Goal: Navigation & Orientation: Find specific page/section

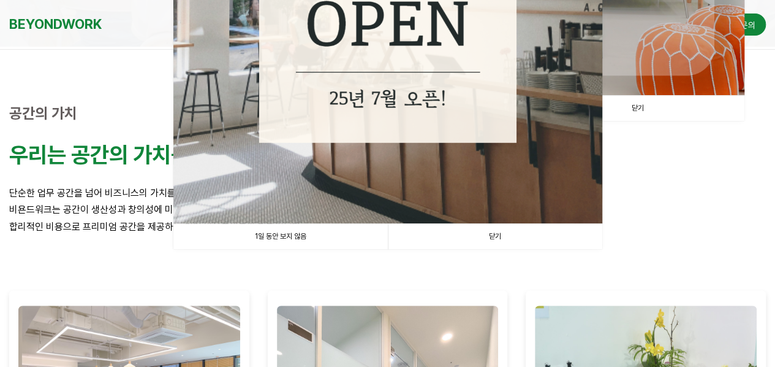
scroll to position [333, 0]
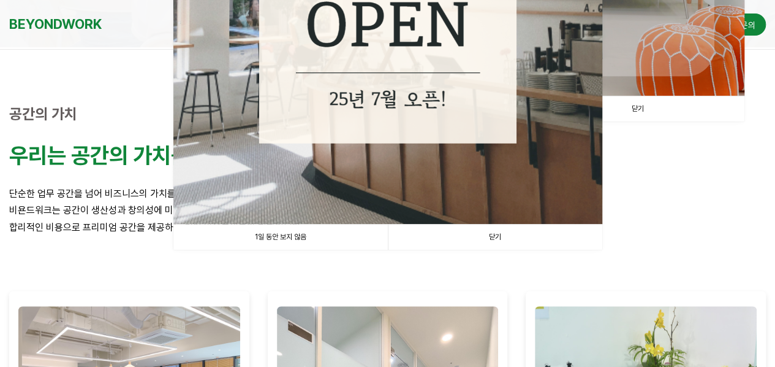
click at [318, 237] on link "1일 동안 보지 않음" at bounding box center [280, 236] width 215 height 25
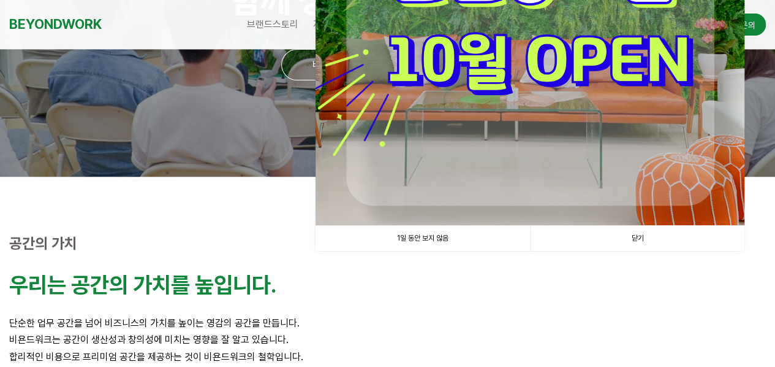
scroll to position [204, 0]
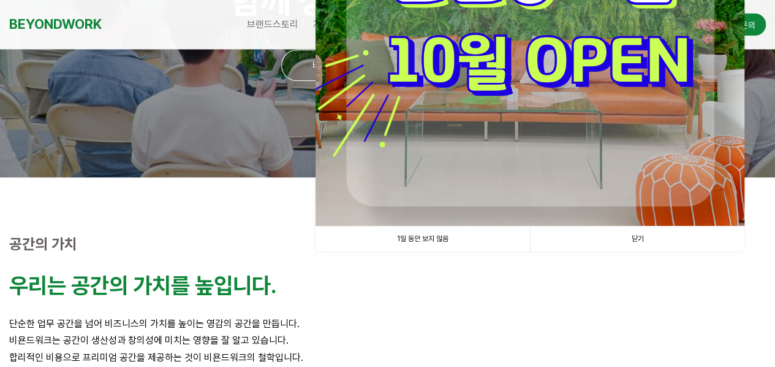
click at [438, 237] on link "1일 동안 보지 않음" at bounding box center [423, 238] width 215 height 25
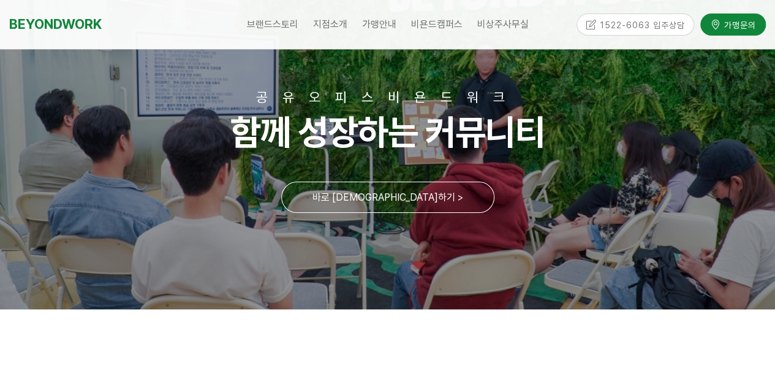
scroll to position [66, 0]
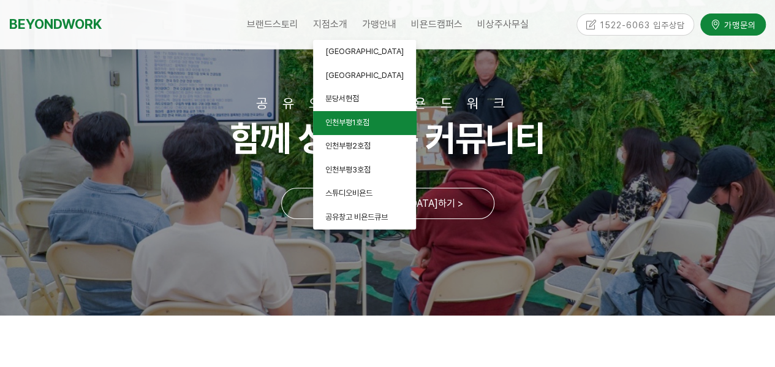
click at [352, 121] on span "인천부평1호점" at bounding box center [348, 122] width 44 height 9
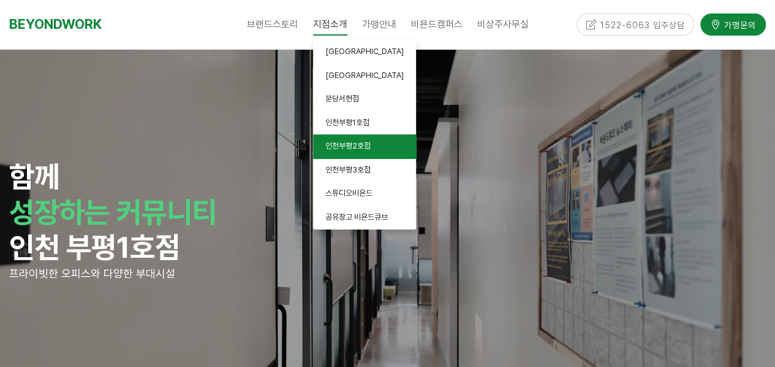
click at [348, 152] on link "인천부평2호점" at bounding box center [364, 146] width 103 height 24
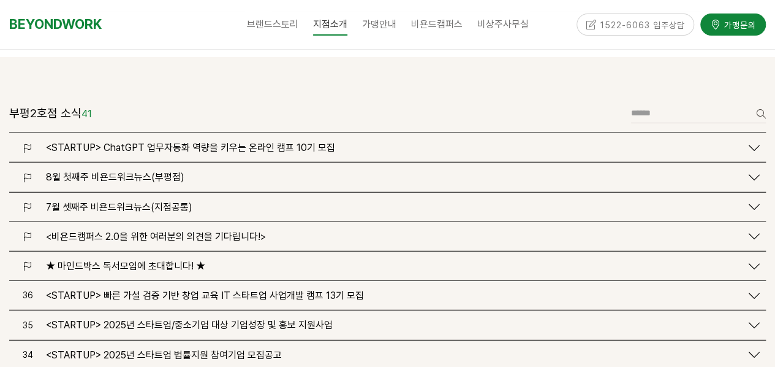
scroll to position [1506, 0]
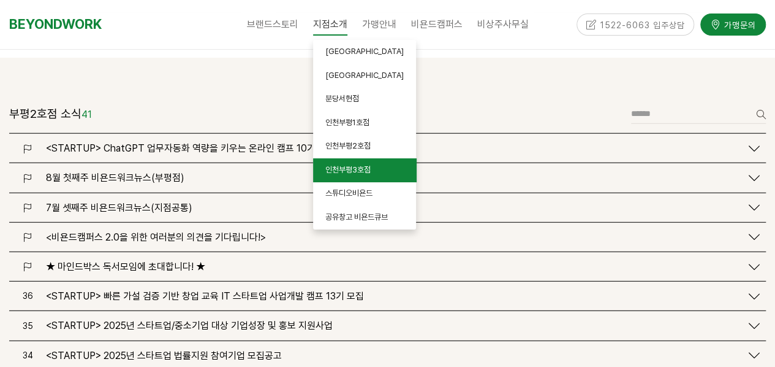
click at [341, 168] on span "인천부평3호점" at bounding box center [348, 169] width 45 height 9
